Goal: Information Seeking & Learning: Learn about a topic

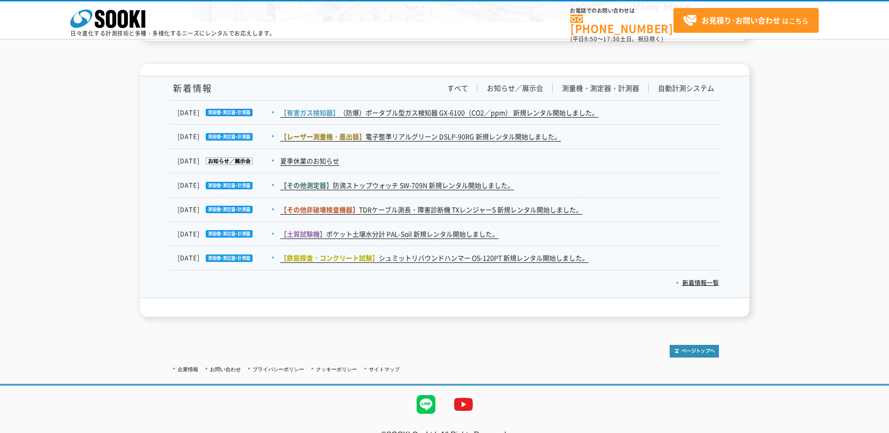
scroll to position [1532, 0]
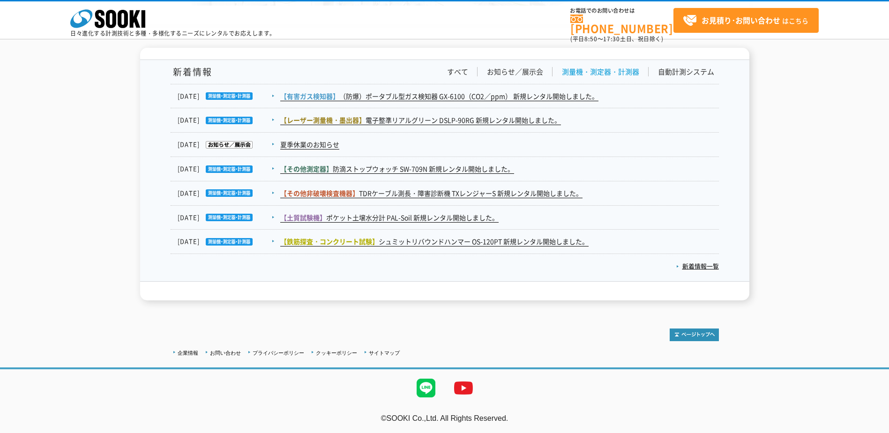
click at [602, 69] on link "測量機・測定器・計測器" at bounding box center [600, 72] width 77 height 10
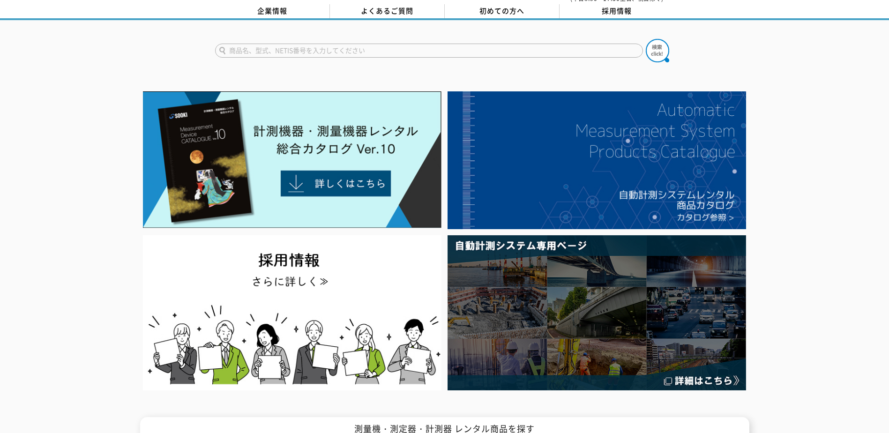
scroll to position [0, 0]
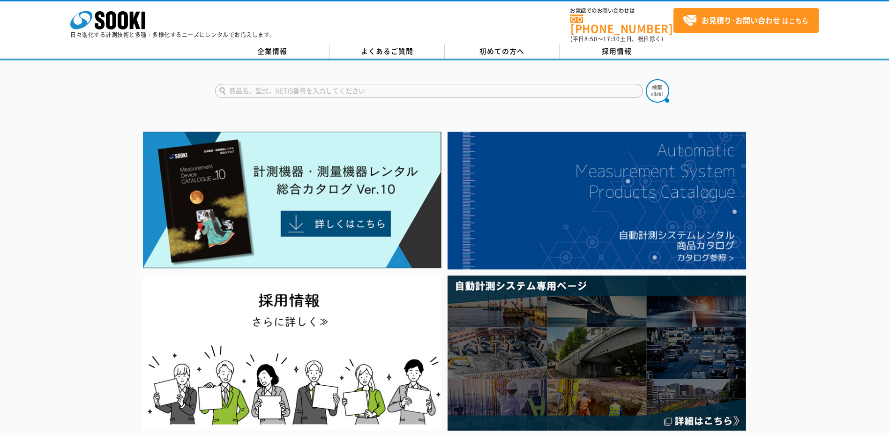
click at [396, 85] on input "text" at bounding box center [429, 91] width 428 height 14
type input "クラウドカメラ"
click at [646, 79] on button at bounding box center [657, 90] width 23 height 23
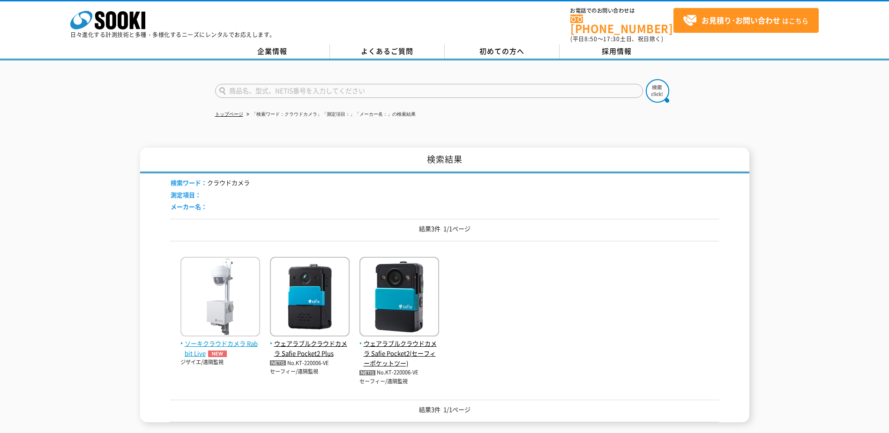
click at [235, 339] on span "ソーキクラウドカメラ Rabbit Live" at bounding box center [220, 349] width 80 height 20
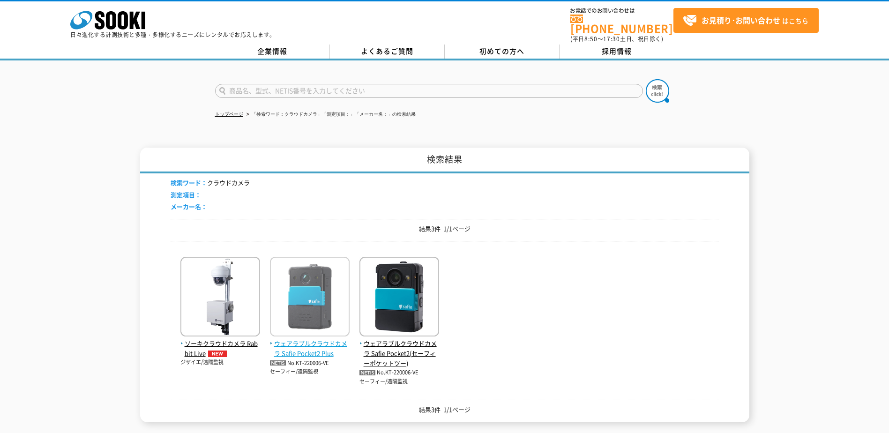
click at [309, 349] on span "ウェアラブルクラウドカメラ Safie Pocket2 Plus" at bounding box center [310, 349] width 80 height 20
